Goal: Information Seeking & Learning: Learn about a topic

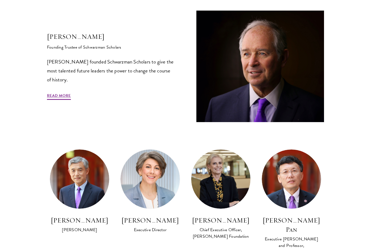
scroll to position [189, 0]
click at [58, 97] on link "Read More" at bounding box center [59, 96] width 24 height 8
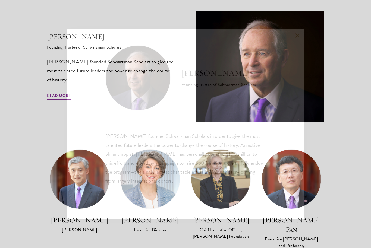
scroll to position [207, 0]
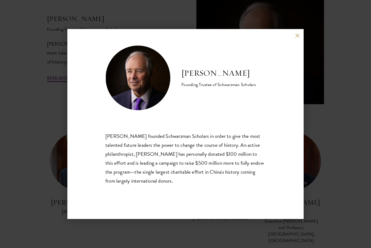
click at [349, 163] on div "[PERSON_NAME] Founding Trustee of Schwarzman Scholars [PERSON_NAME] founded Sch…" at bounding box center [185, 124] width 371 height 248
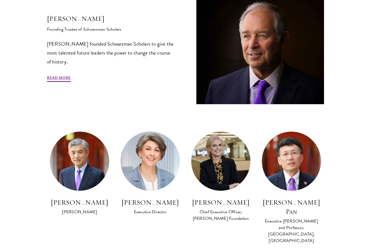
click at [59, 77] on link "Read More" at bounding box center [59, 78] width 24 height 8
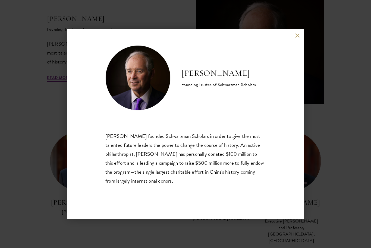
click at [351, 161] on div "[PERSON_NAME] Founding Trustee of Schwarzman Scholars [PERSON_NAME] founded Sch…" at bounding box center [185, 124] width 371 height 248
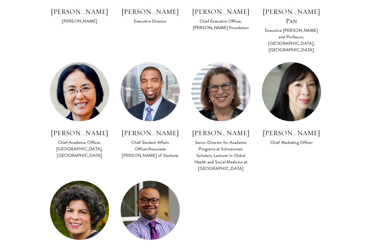
scroll to position [402, 0]
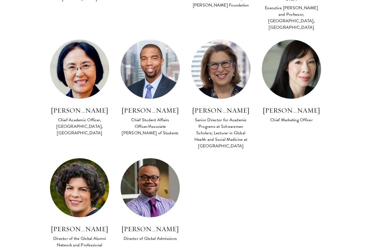
click at [176, 181] on img at bounding box center [150, 187] width 59 height 59
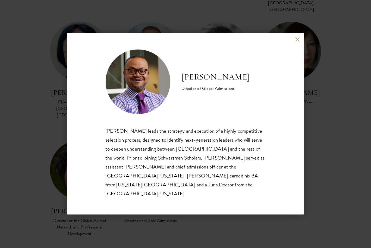
scroll to position [438, 0]
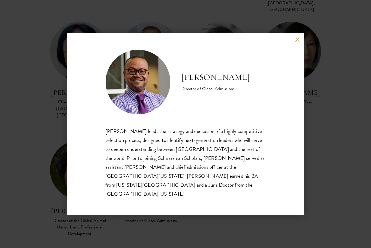
click at [300, 46] on div "[PERSON_NAME] Director of Global Admissions [PERSON_NAME] leads the strategy an…" at bounding box center [185, 124] width 236 height 182
click at [299, 42] on button at bounding box center [297, 39] width 5 height 5
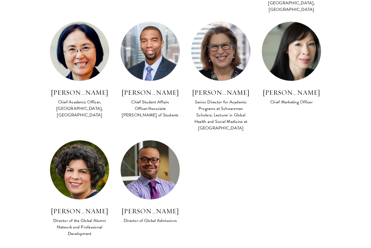
click at [172, 160] on img at bounding box center [150, 169] width 59 height 59
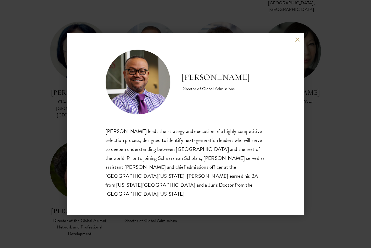
click at [338, 72] on div "[PERSON_NAME] Director of Global Admissions [PERSON_NAME] leads the strategy an…" at bounding box center [185, 124] width 371 height 248
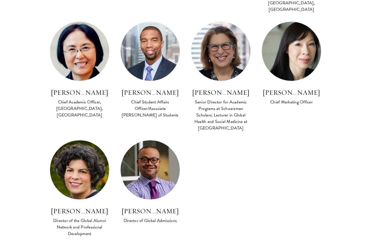
click at [229, 43] on img at bounding box center [220, 51] width 59 height 59
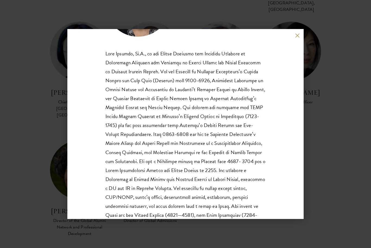
scroll to position [74, 0]
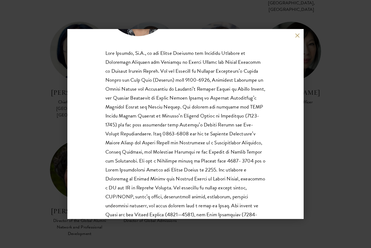
click at [287, 138] on div "[PERSON_NAME] Senior Director for Academic Programs at Schwarzman Scholars; Lec…" at bounding box center [185, 124] width 236 height 190
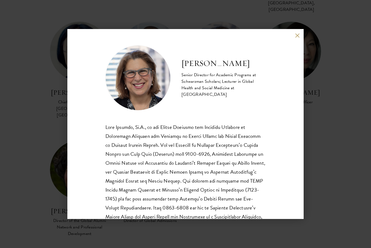
scroll to position [0, 0]
click at [296, 35] on button at bounding box center [297, 35] width 5 height 5
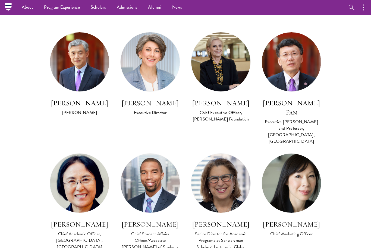
scroll to position [297, 0]
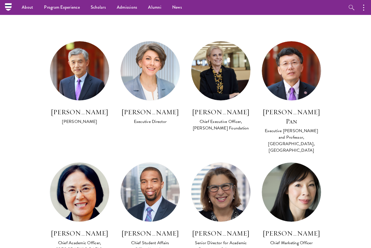
click at [64, 81] on img at bounding box center [79, 70] width 59 height 59
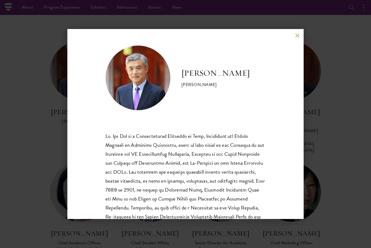
click at [325, 228] on div "[PERSON_NAME] [PERSON_NAME] is a recipient of the Distinguished Young Scholar A…" at bounding box center [185, 124] width 371 height 248
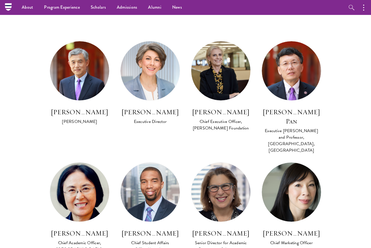
click at [302, 81] on img at bounding box center [291, 70] width 59 height 59
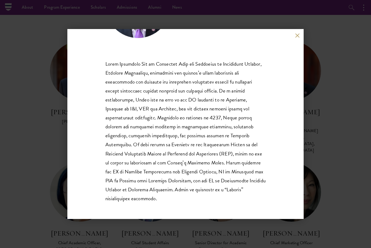
scroll to position [72, 0]
click at [297, 26] on div "[PERSON_NAME] Pan Executive [PERSON_NAME] and Professor, [GEOGRAPHIC_DATA], [GE…" at bounding box center [185, 124] width 371 height 248
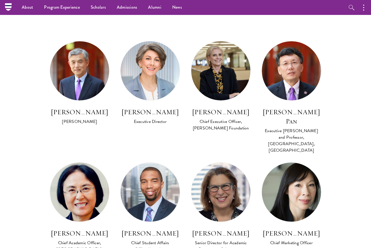
click at [225, 89] on img at bounding box center [220, 70] width 59 height 59
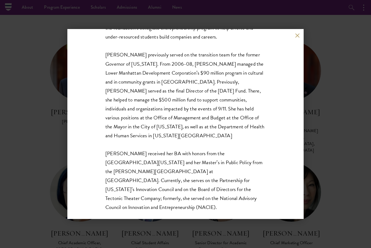
scroll to position [162, 0]
click at [297, 35] on button at bounding box center [297, 35] width 5 height 5
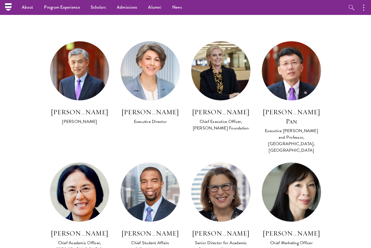
click at [165, 76] on img at bounding box center [150, 70] width 59 height 59
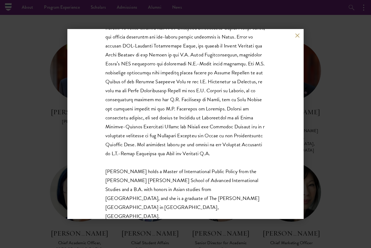
scroll to position [117, 0]
click at [334, 131] on div "[PERSON_NAME] Executive Director [PERSON_NAME] holds a Master of International …" at bounding box center [185, 124] width 371 height 248
